Goal: Transaction & Acquisition: Purchase product/service

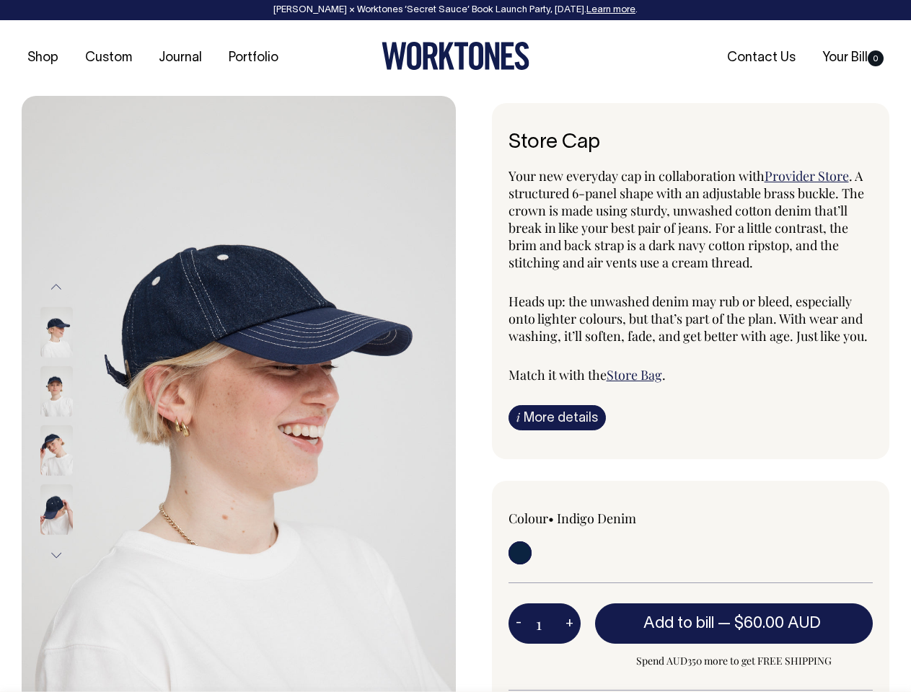
click at [239, 394] on img at bounding box center [239, 421] width 434 height 651
click at [76, 421] on div at bounding box center [76, 450] width 72 height 59
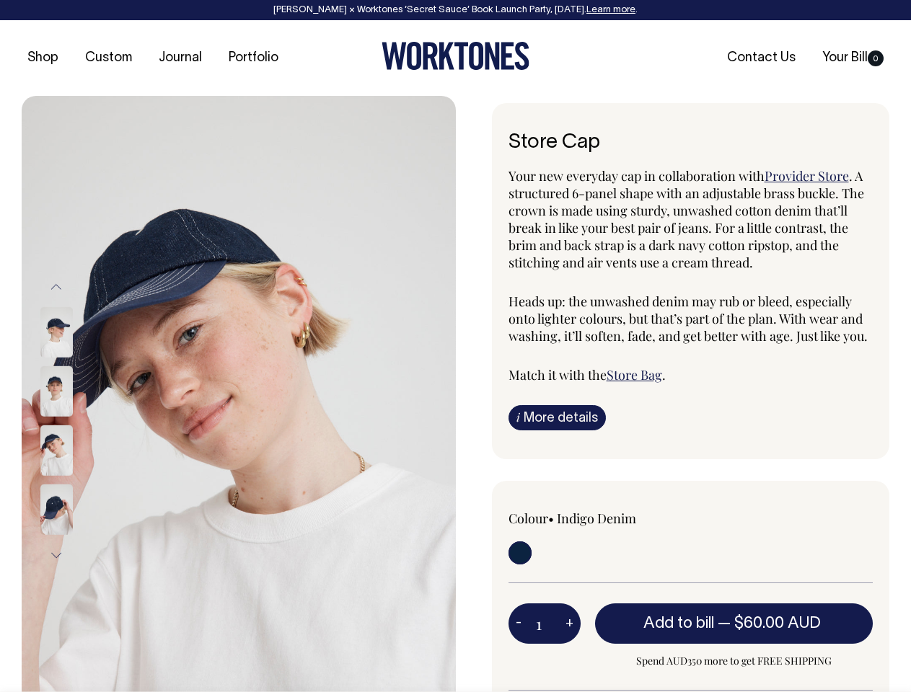
click at [56, 287] on button "Previous" at bounding box center [56, 287] width 22 height 32
click at [76, 421] on div at bounding box center [76, 450] width 72 height 59
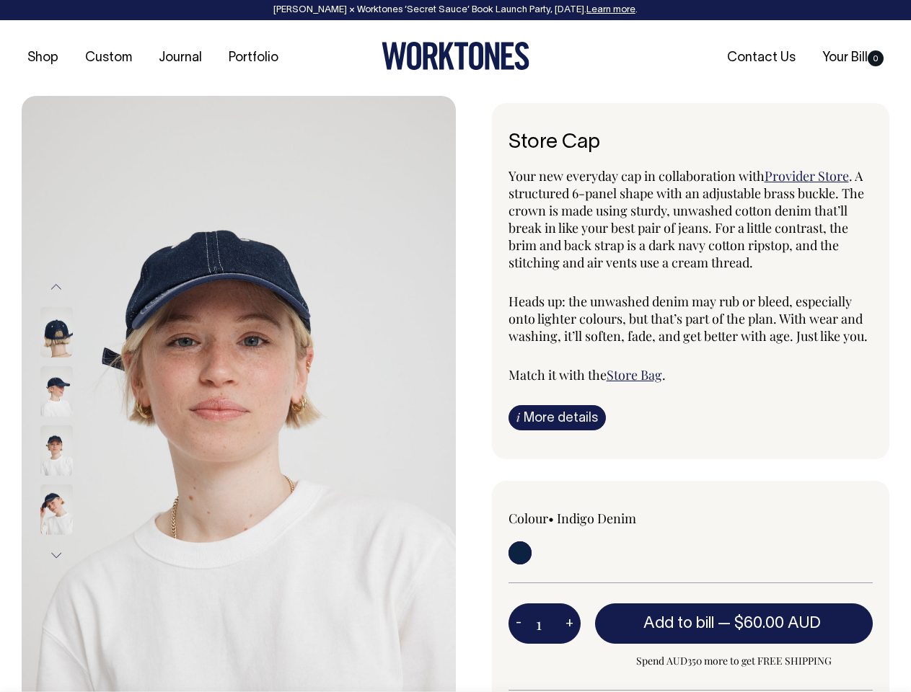
click at [56, 555] on button "Next" at bounding box center [56, 555] width 22 height 32
click at [519, 623] on button "-" at bounding box center [518, 623] width 20 height 29
click at [569, 623] on button "+" at bounding box center [569, 623] width 22 height 29
type input "2"
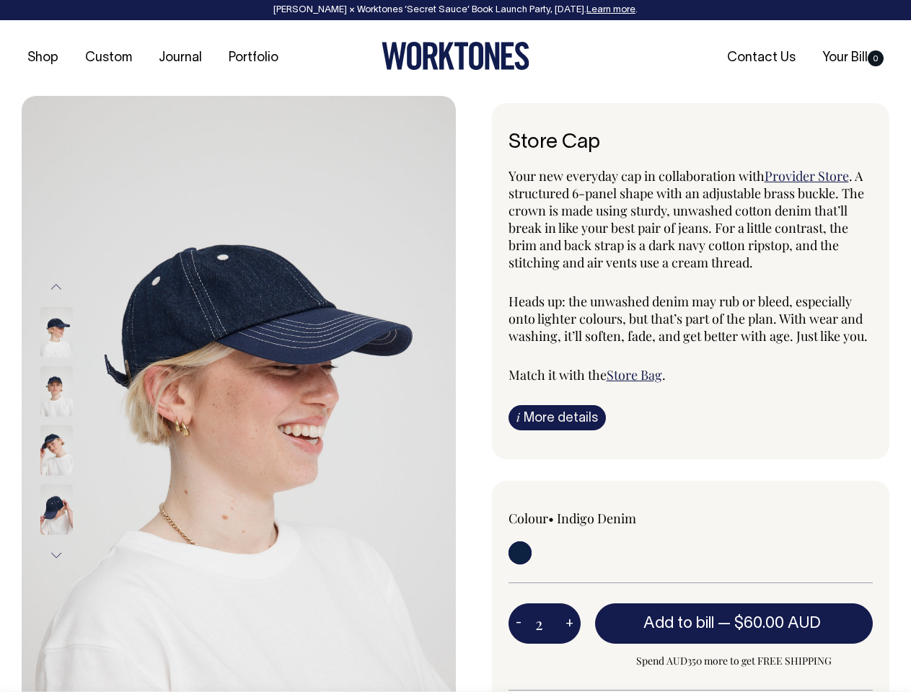
click at [734, 623] on span "— $60.00 AUD" at bounding box center [771, 624] width 107 height 14
